Goal: Check status: Check status

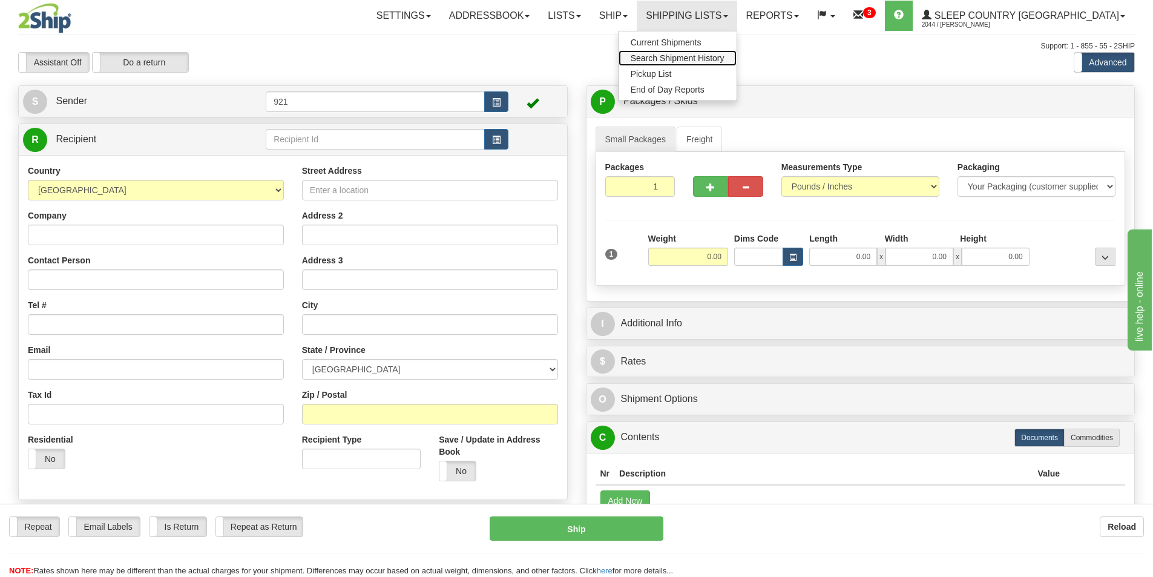
click at [725, 55] on span "Search Shipment History" at bounding box center [678, 58] width 94 height 10
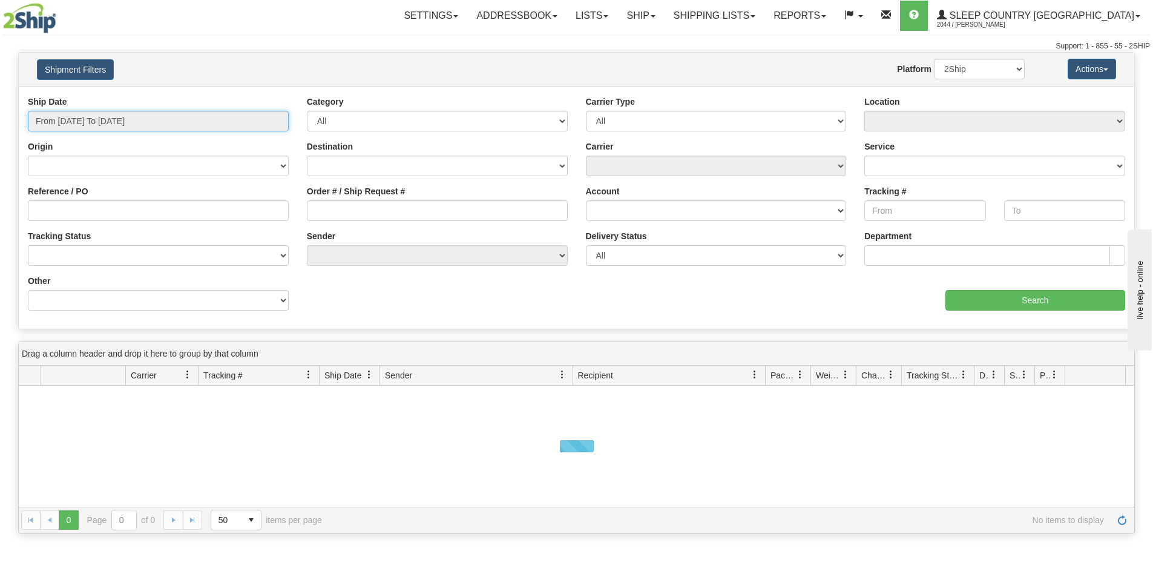
click at [112, 124] on input "From 09/07/2025 To 09/08/2025" at bounding box center [158, 121] width 261 height 21
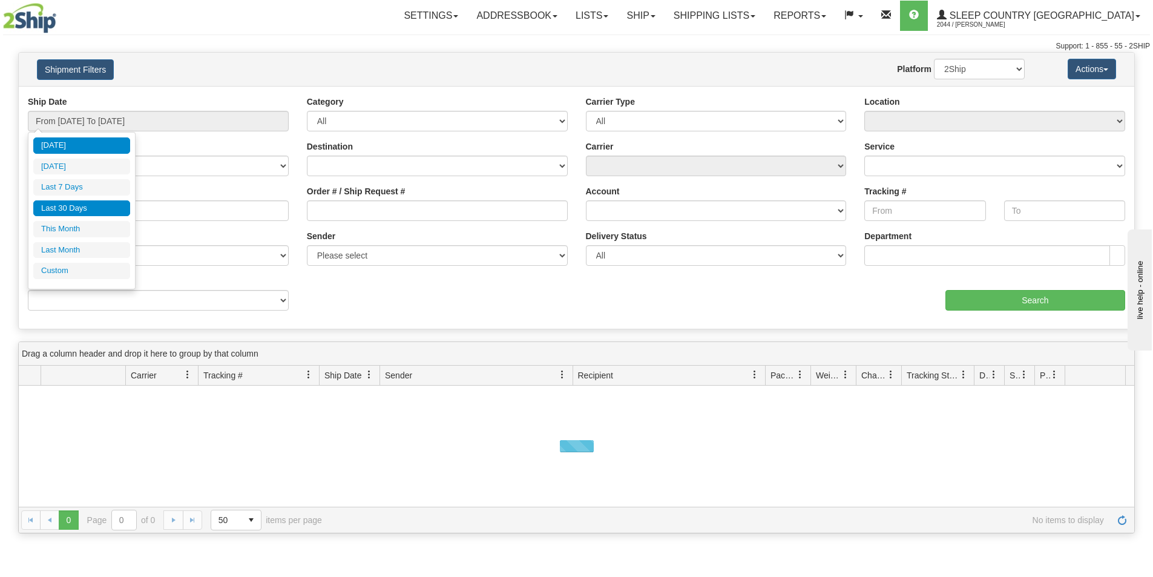
click at [77, 206] on li "Last 30 Days" at bounding box center [81, 208] width 97 height 16
type input "From 08/10/2025 To 09/08/2025"
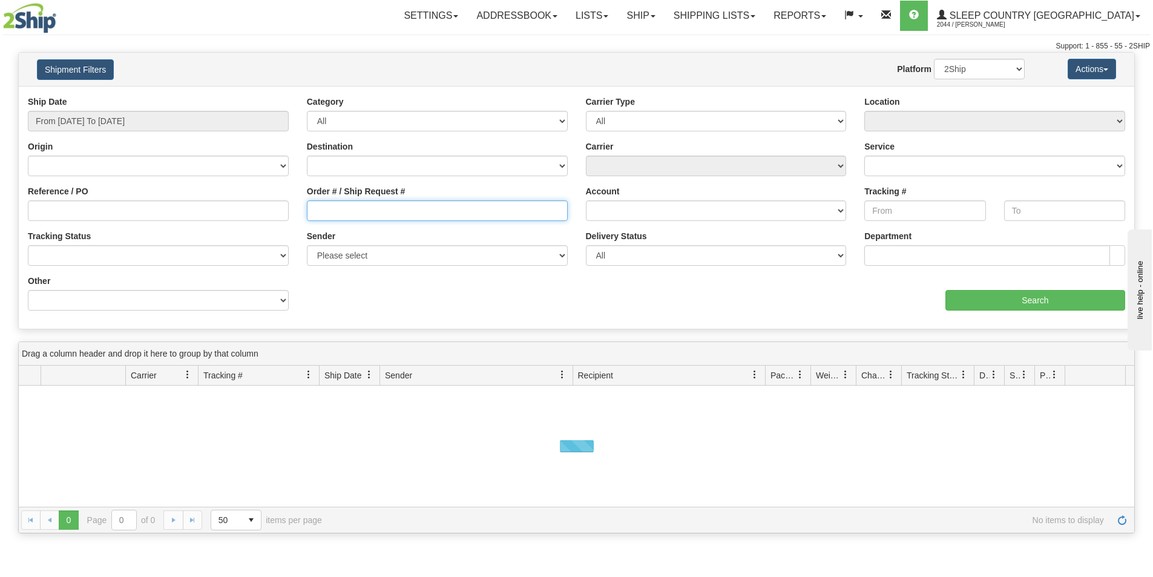
click at [380, 209] on input "Order # / Ship Request #" at bounding box center [437, 210] width 261 height 21
paste input "9000I053460"
type input "9000I053460"
click at [1006, 288] on div "aaa Search" at bounding box center [856, 293] width 558 height 36
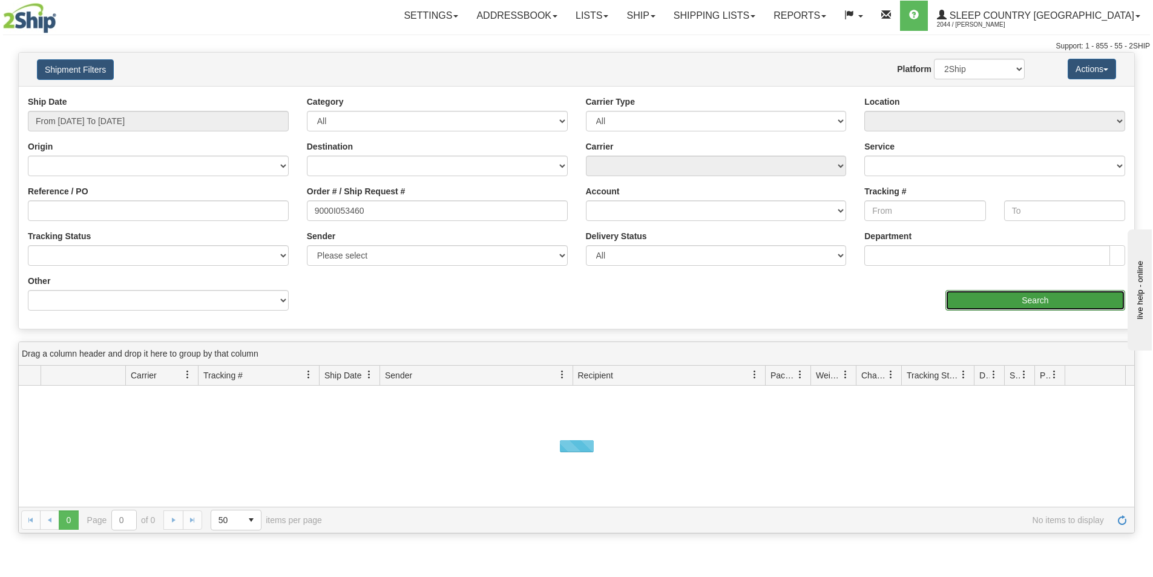
click at [1008, 291] on input "Search" at bounding box center [1036, 300] width 180 height 21
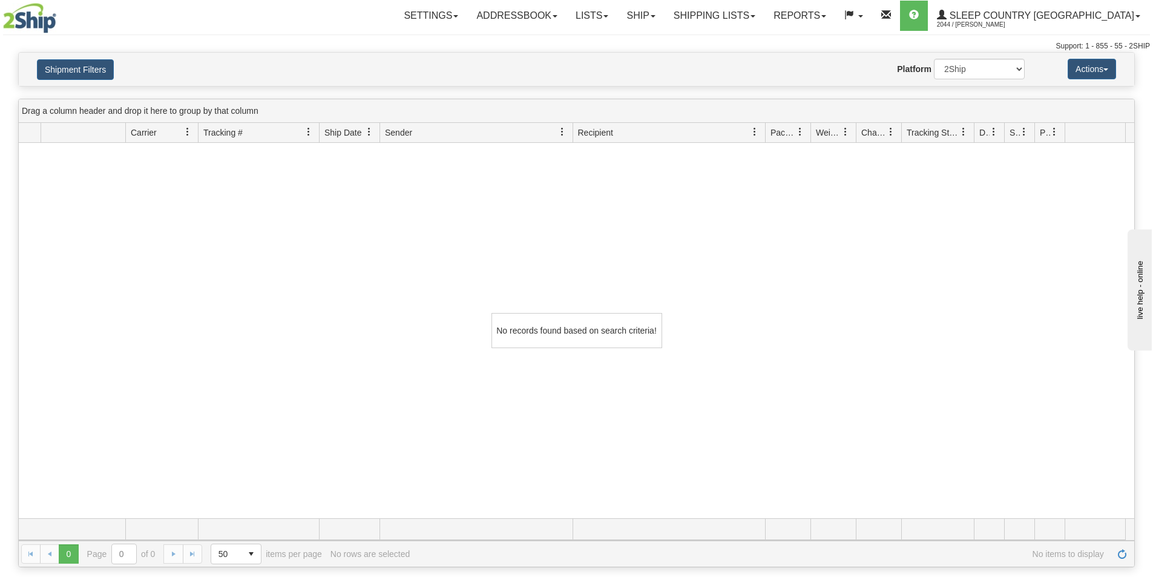
click at [82, 293] on div "No records found based on search criteria!" at bounding box center [577, 330] width 1116 height 375
